Goal: Subscribe to service/newsletter

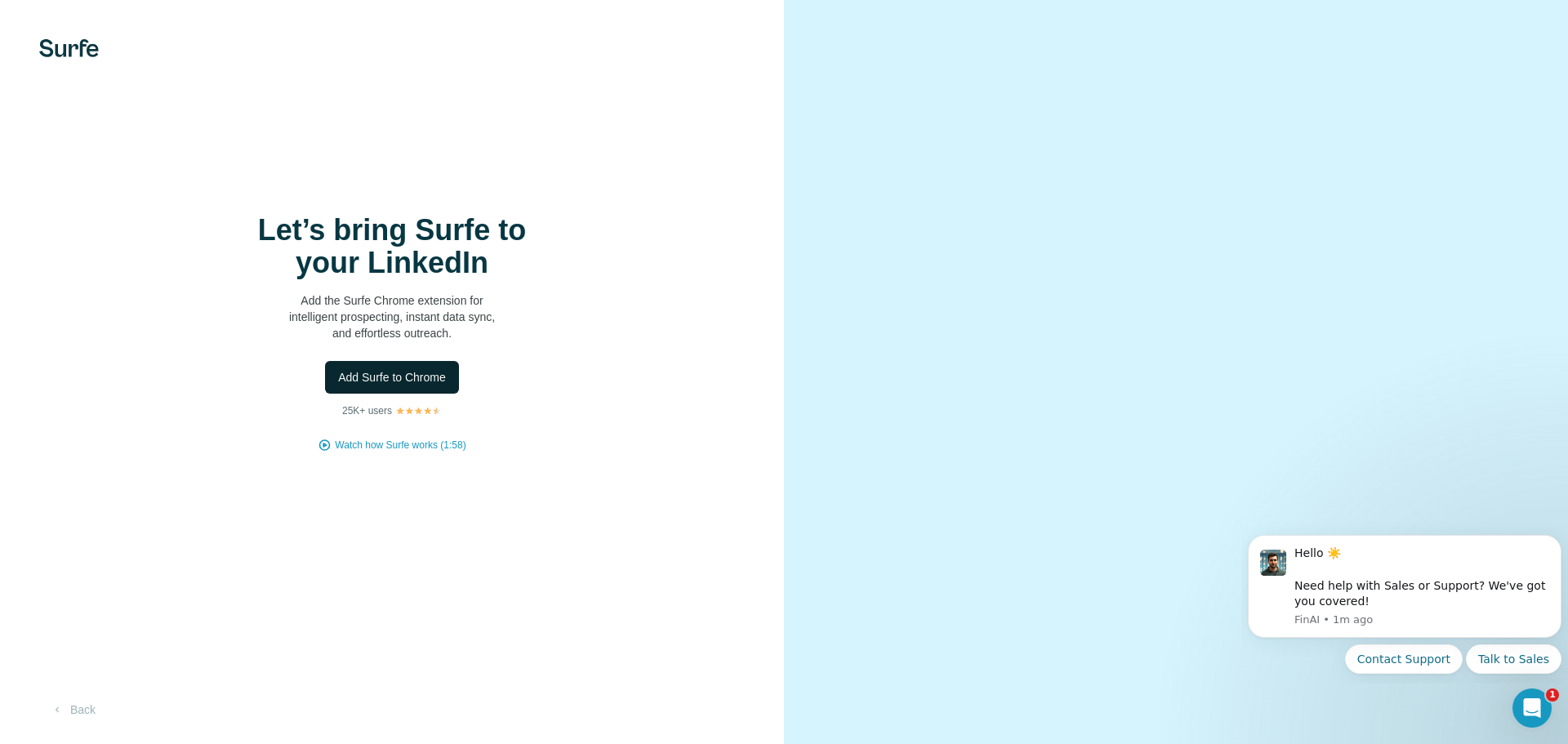
click at [414, 372] on span "Add Surfe to Chrome" at bounding box center [391, 377] width 108 height 17
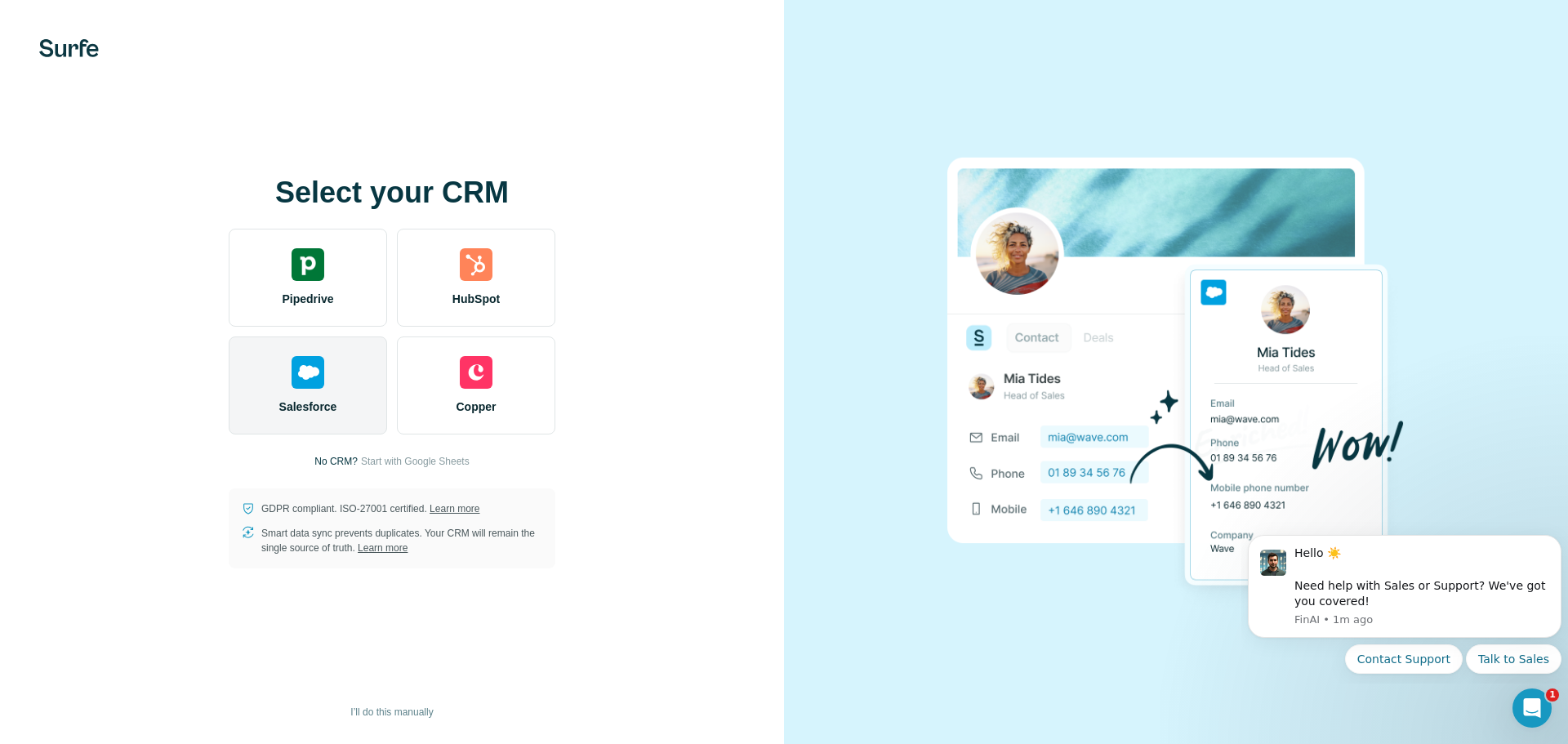
click at [320, 387] on img at bounding box center [307, 372] width 32 height 32
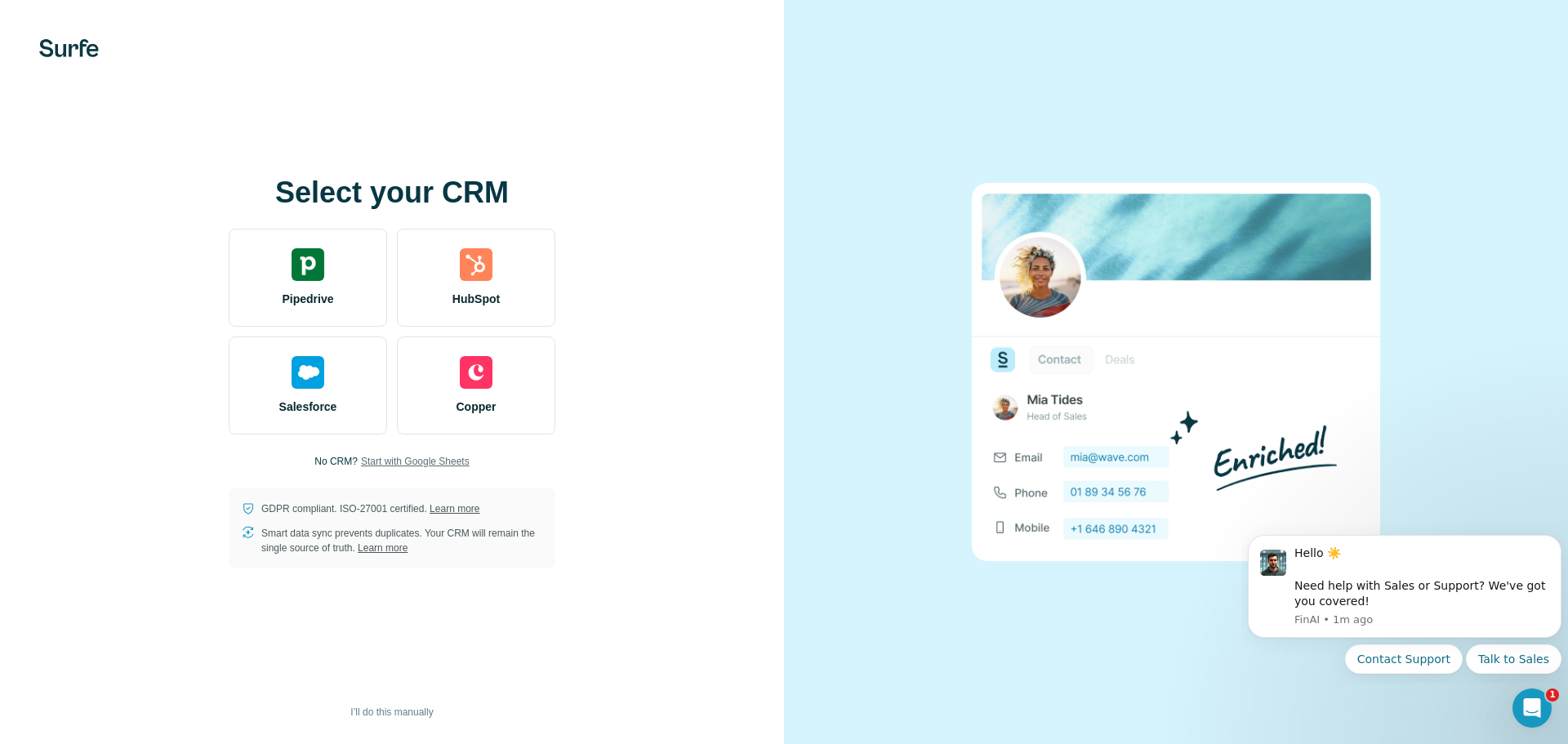
click at [452, 457] on span "Start with Google Sheets" at bounding box center [415, 461] width 109 height 15
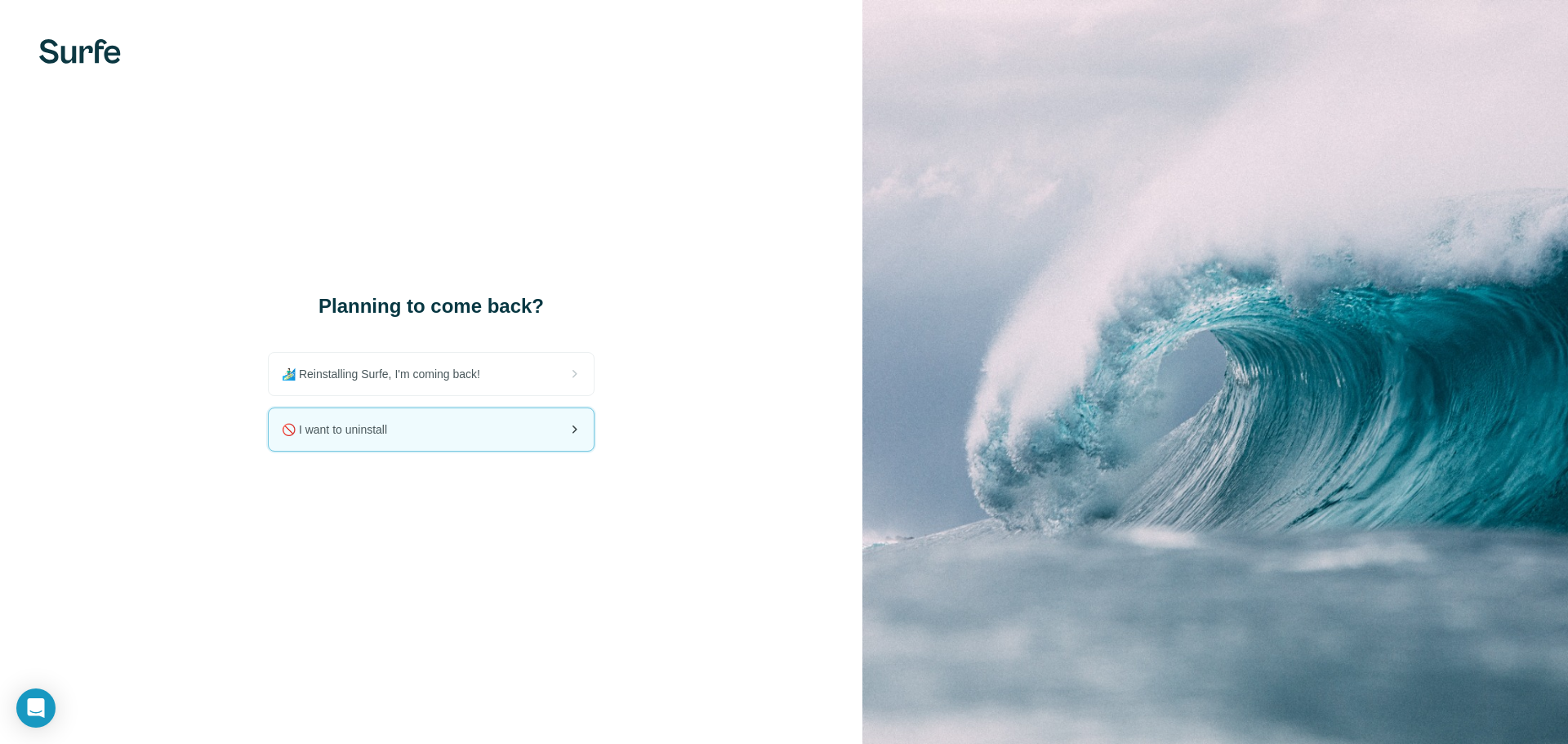
click at [454, 438] on div "🚫 I want to uninstall" at bounding box center [431, 429] width 325 height 43
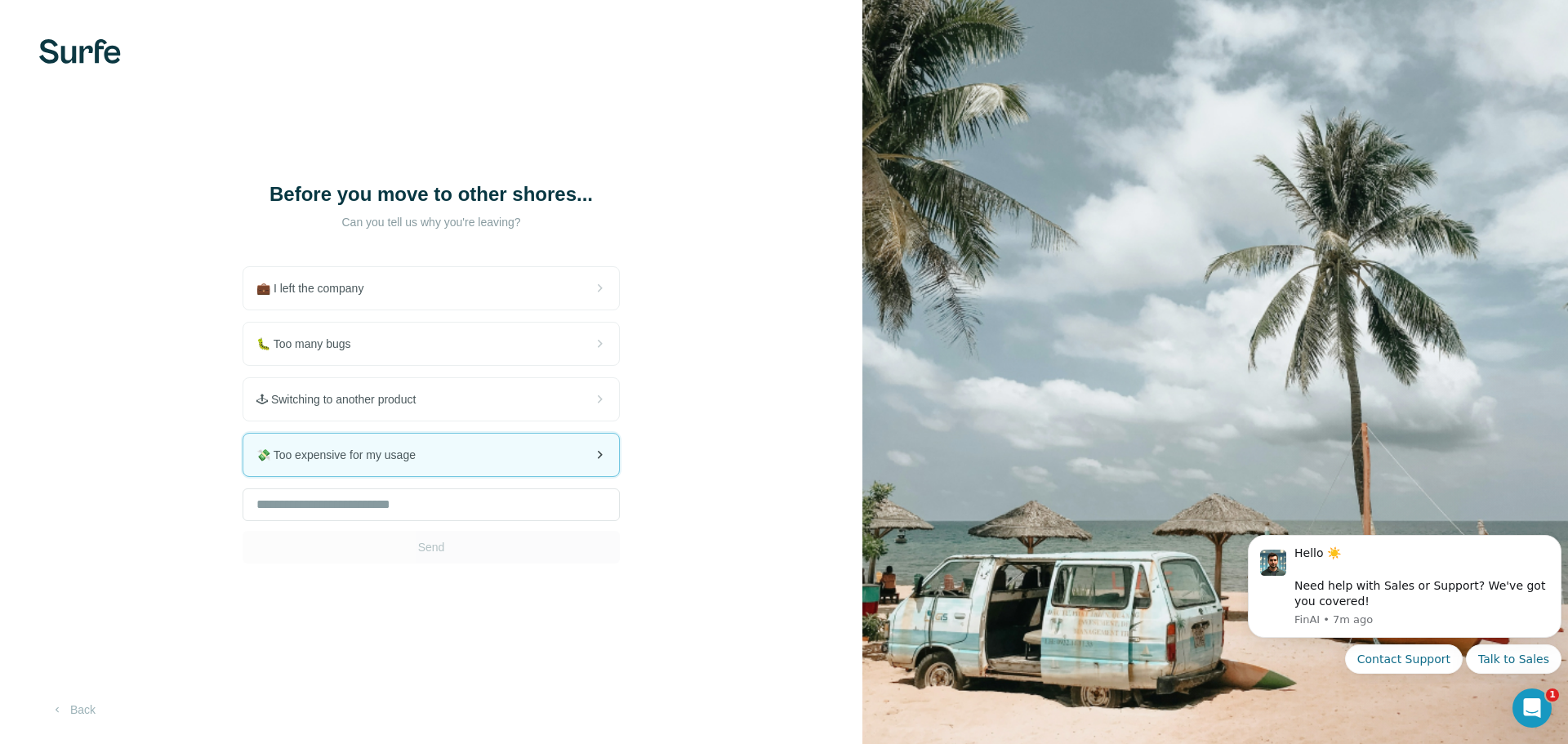
click at [487, 457] on div "💸 Too expensive for my usage" at bounding box center [431, 454] width 376 height 43
